Goal: Information Seeking & Learning: Check status

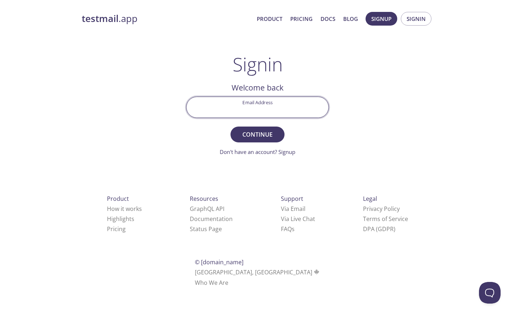
click at [251, 107] on input "Email Address" at bounding box center [258, 107] width 142 height 21
type input "[EMAIL_ADDRESS][DOMAIN_NAME]"
click at [253, 133] on span "Continue" at bounding box center [258, 134] width 38 height 10
click at [249, 110] on input "Signin Security Code" at bounding box center [258, 107] width 142 height 21
paste input "WK7TD5F"
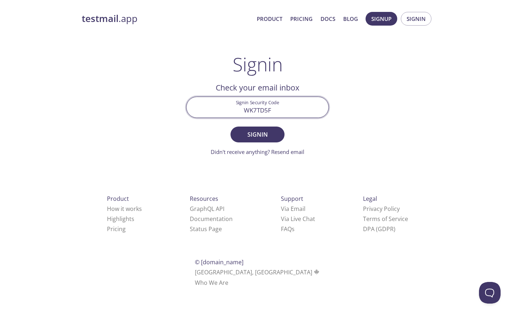
type input "WK7TD5F"
click at [231, 126] on button "Signin" at bounding box center [258, 134] width 54 height 16
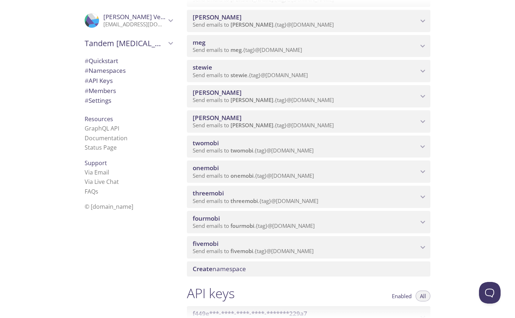
scroll to position [249, 0]
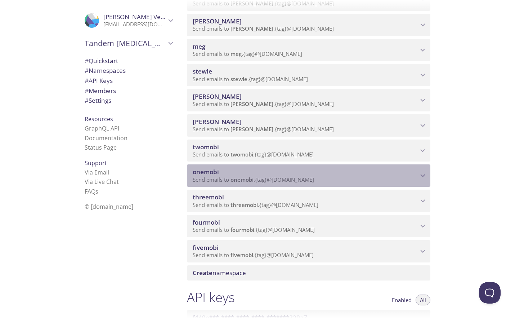
click at [262, 171] on span "onemobi" at bounding box center [306, 172] width 226 height 8
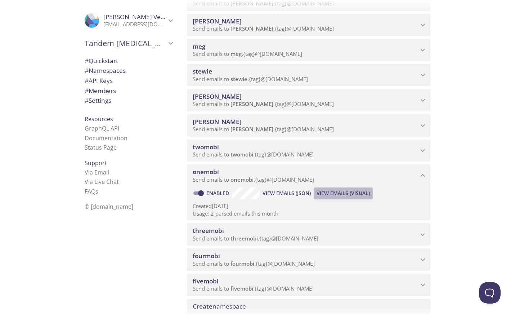
click at [361, 196] on span "View Emails (Visual)" at bounding box center [343, 193] width 53 height 9
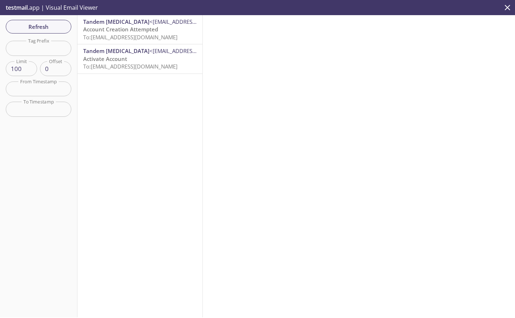
click at [167, 33] on p "Account Creation Attempted To: [EMAIL_ADDRESS][DOMAIN_NAME]" at bounding box center [139, 33] width 113 height 15
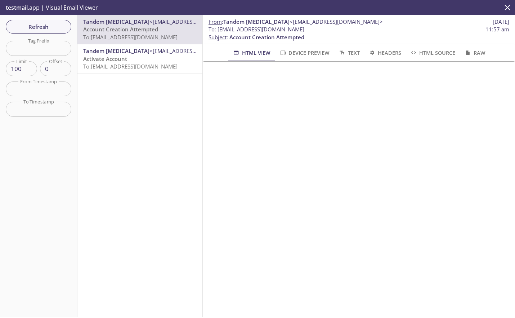
scroll to position [12, 0]
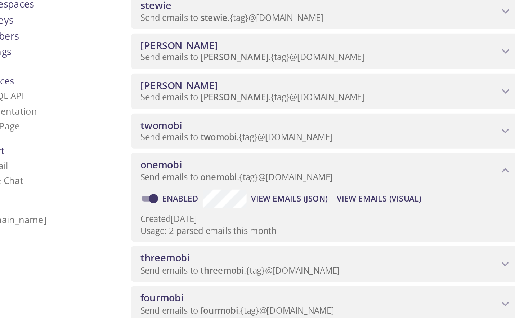
click at [334, 190] on span "View Emails (Visual)" at bounding box center [343, 193] width 53 height 9
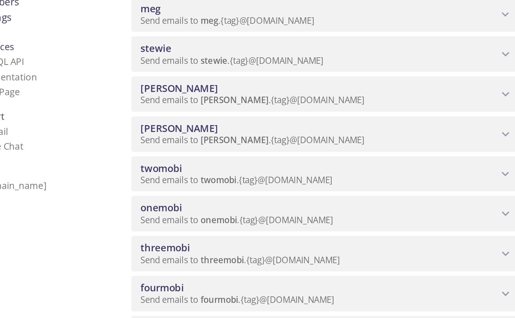
scroll to position [222, 0]
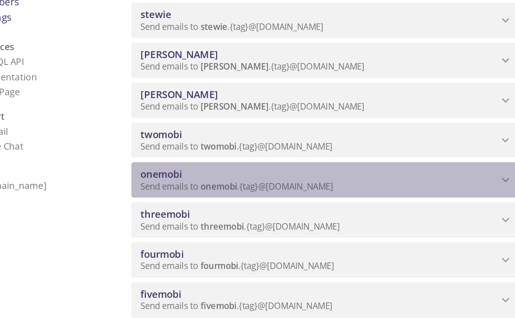
click at [289, 197] on span "onemobi" at bounding box center [306, 199] width 226 height 8
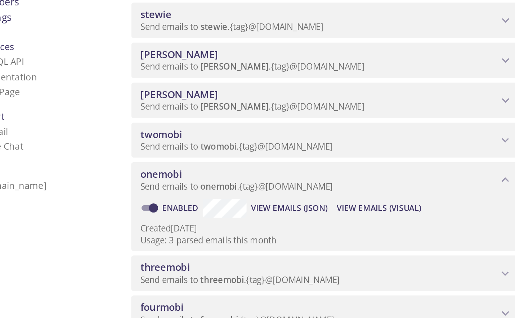
click at [342, 226] on button "View Emails (Visual)" at bounding box center [343, 221] width 59 height 12
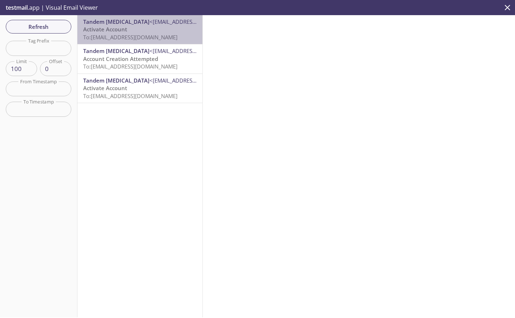
click at [155, 32] on p "Activate Account To: Onemobi.soaktester@inbox.testmail.app" at bounding box center [139, 33] width 113 height 15
